Goal: Task Accomplishment & Management: Use online tool/utility

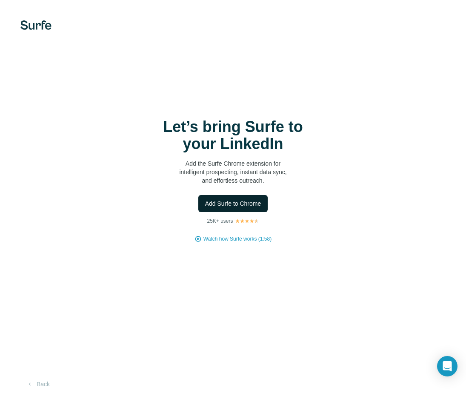
click at [252, 200] on span "Add Surfe to Chrome" at bounding box center [233, 203] width 56 height 9
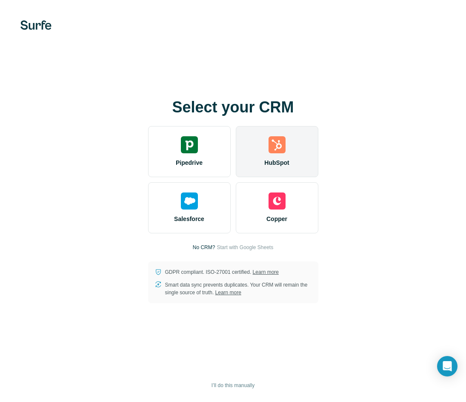
click at [271, 152] on img at bounding box center [277, 144] width 17 height 17
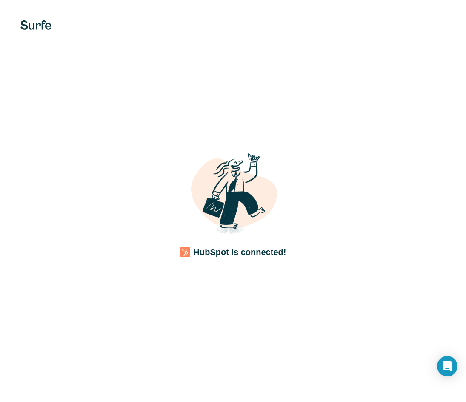
click at [230, 250] on h4 "HubSpot is connected!" at bounding box center [240, 252] width 93 height 12
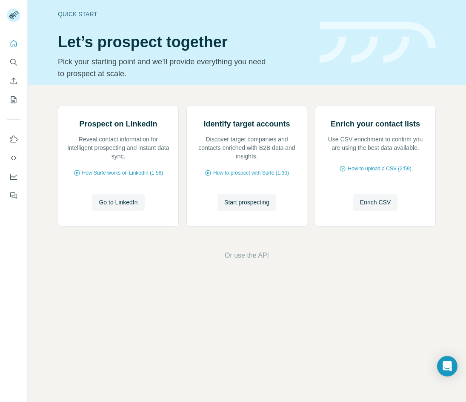
drag, startPoint x: 255, startPoint y: 0, endPoint x: 184, endPoint y: 34, distance: 78.6
click at [184, 34] on h1 "Let’s prospect together" at bounding box center [184, 42] width 252 height 17
click at [16, 43] on icon "Quick start" at bounding box center [13, 43] width 9 height 9
drag, startPoint x: 341, startPoint y: 0, endPoint x: 293, endPoint y: 75, distance: 89.2
click at [273, 96] on div "Prospect on LinkedIn Reveal contact information for intelligent prospecting and…" at bounding box center [247, 183] width 438 height 196
